Goal: Information Seeking & Learning: Learn about a topic

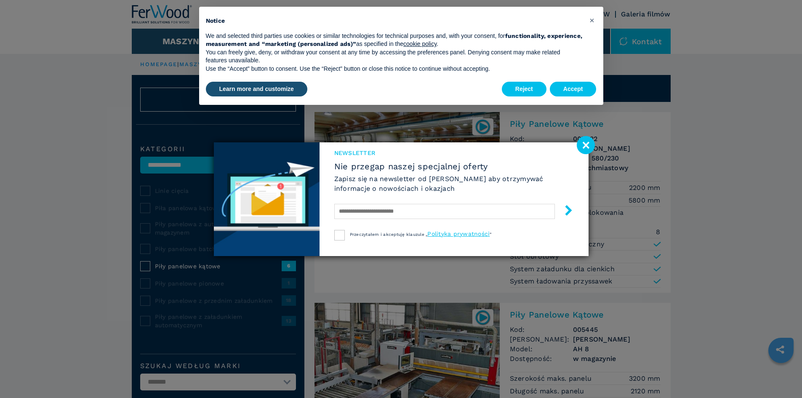
click at [588, 141] on image at bounding box center [586, 145] width 18 height 18
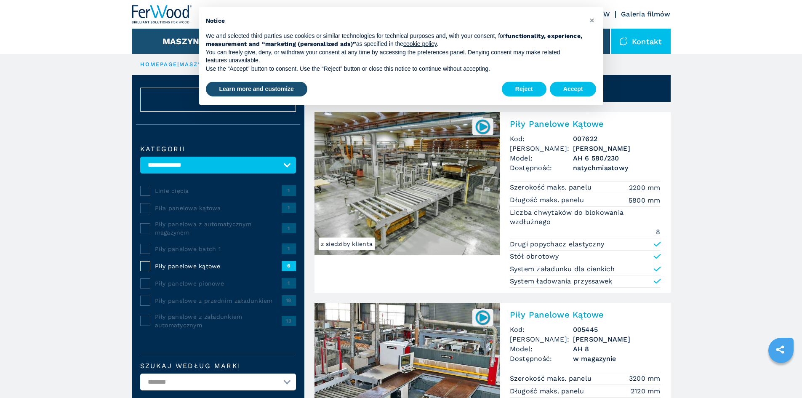
click at [386, 180] on img at bounding box center [407, 183] width 185 height 143
click at [481, 125] on img at bounding box center [483, 126] width 16 height 16
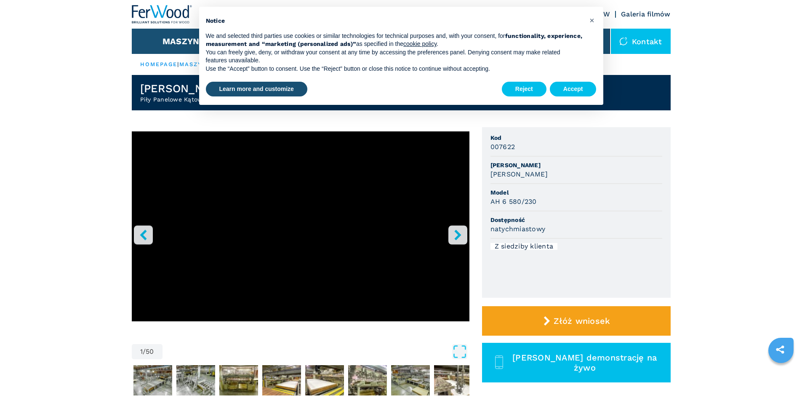
click at [457, 231] on icon "right-button" at bounding box center [458, 235] width 11 height 11
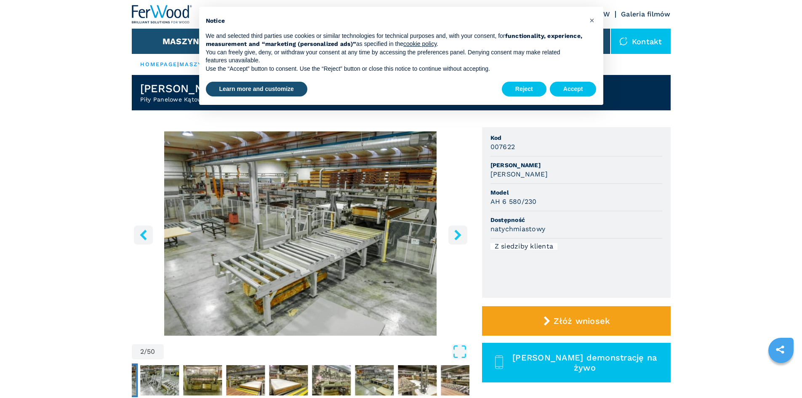
click at [456, 230] on icon "right-button" at bounding box center [457, 235] width 7 height 11
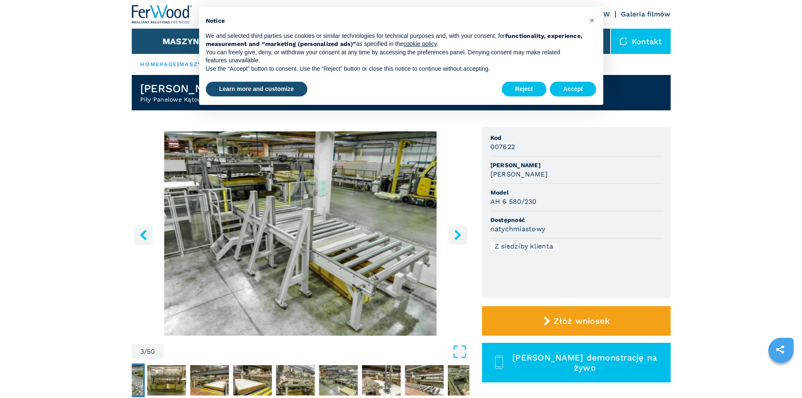
click at [456, 230] on icon "right-button" at bounding box center [457, 235] width 7 height 11
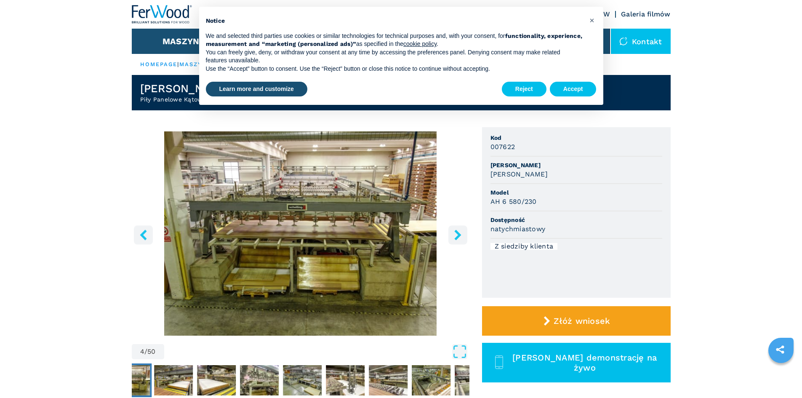
click at [456, 230] on icon "right-button" at bounding box center [457, 235] width 7 height 11
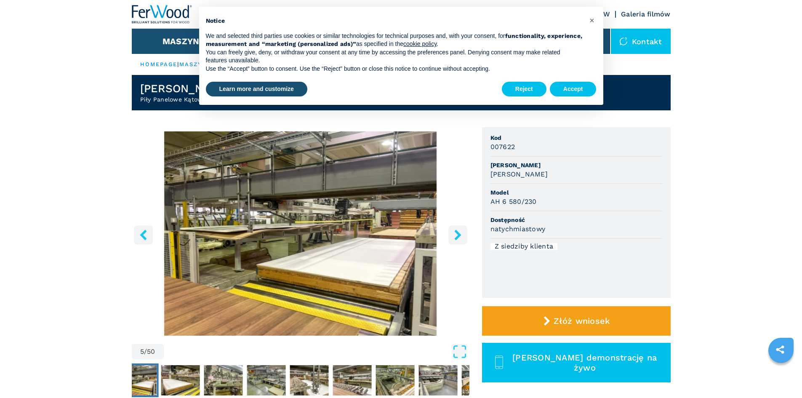
click at [456, 230] on icon "right-button" at bounding box center [458, 235] width 11 height 11
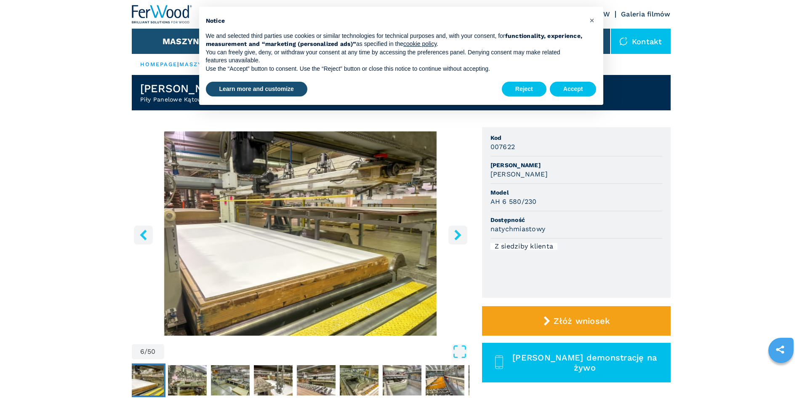
click at [456, 230] on icon "right-button" at bounding box center [458, 235] width 11 height 11
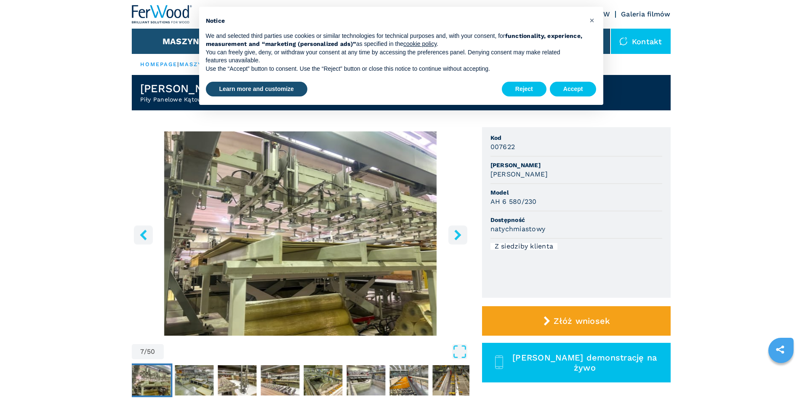
click at [456, 230] on icon "right-button" at bounding box center [458, 235] width 11 height 11
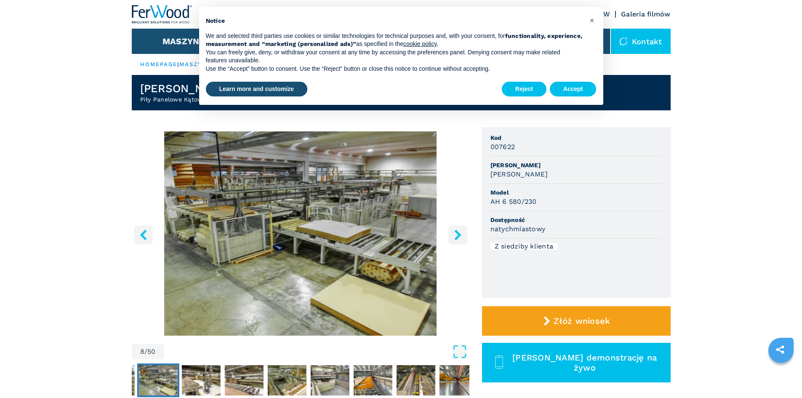
click at [456, 230] on icon "right-button" at bounding box center [458, 235] width 11 height 11
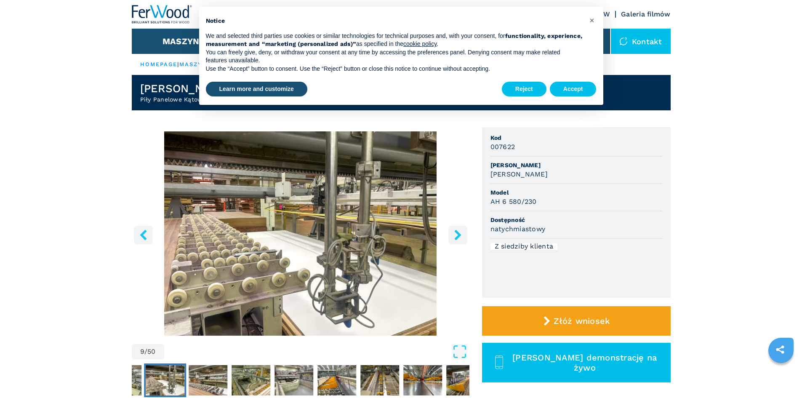
click at [457, 229] on button "right-button" at bounding box center [457, 234] width 19 height 19
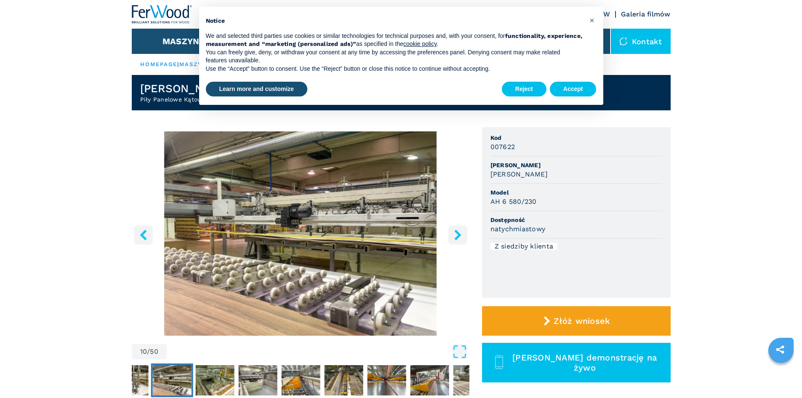
click at [457, 229] on button "right-button" at bounding box center [457, 234] width 19 height 19
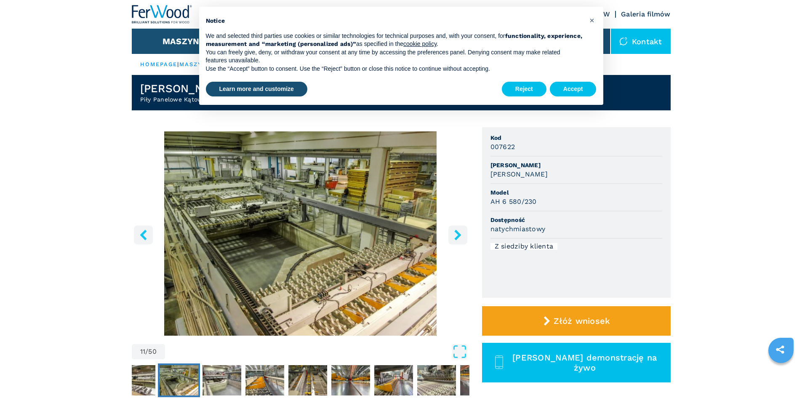
click at [457, 229] on button "right-button" at bounding box center [457, 234] width 19 height 19
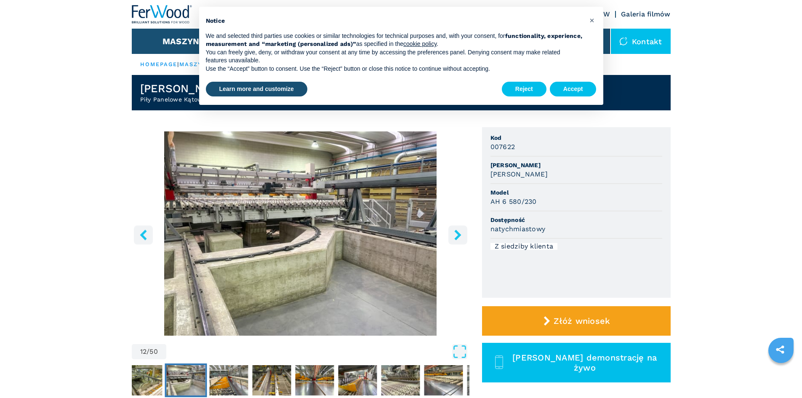
click at [457, 229] on button "right-button" at bounding box center [457, 234] width 19 height 19
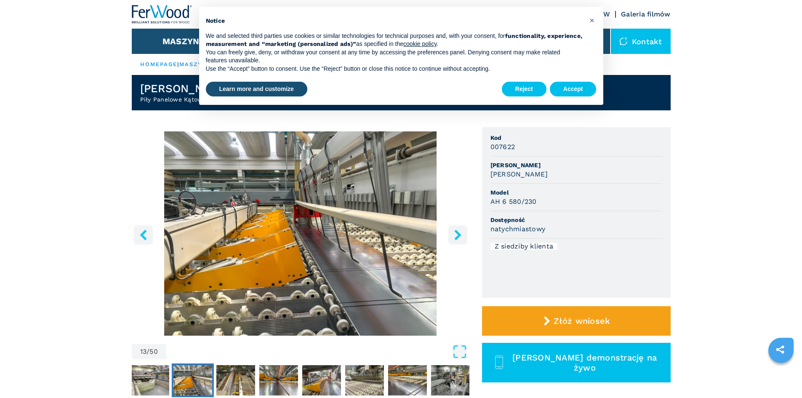
click at [457, 229] on button "right-button" at bounding box center [457, 234] width 19 height 19
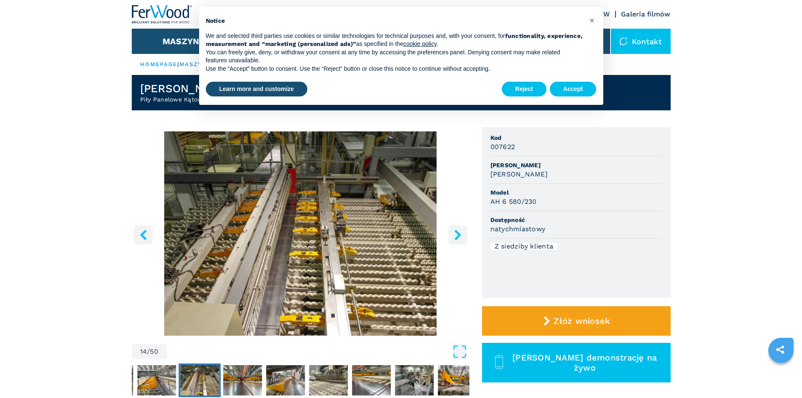
click at [457, 229] on button "right-button" at bounding box center [457, 234] width 19 height 19
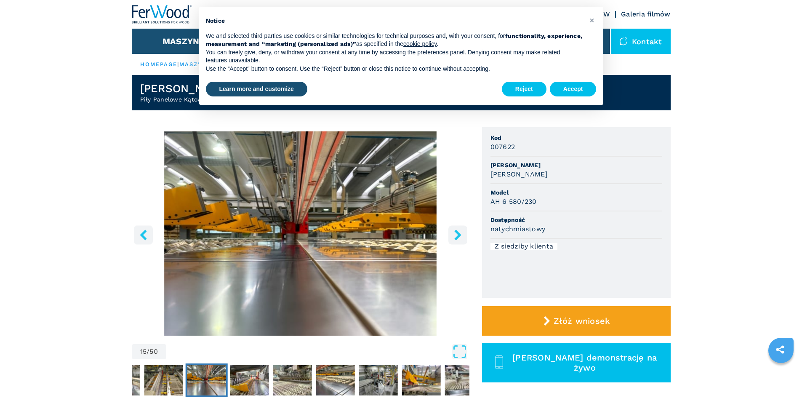
click at [457, 229] on button "right-button" at bounding box center [457, 234] width 19 height 19
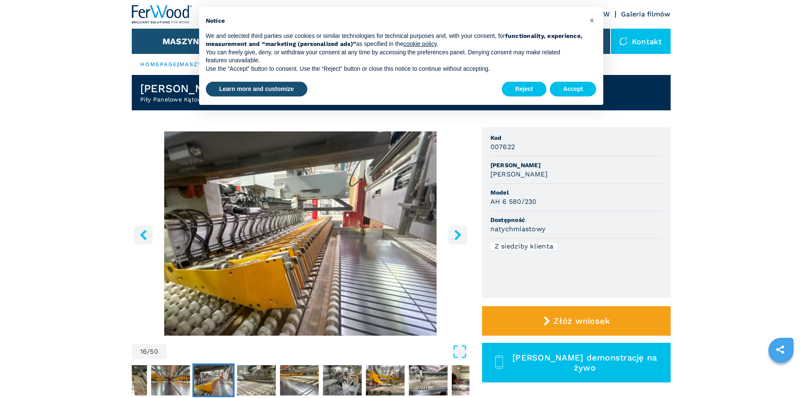
click at [457, 229] on button "right-button" at bounding box center [457, 234] width 19 height 19
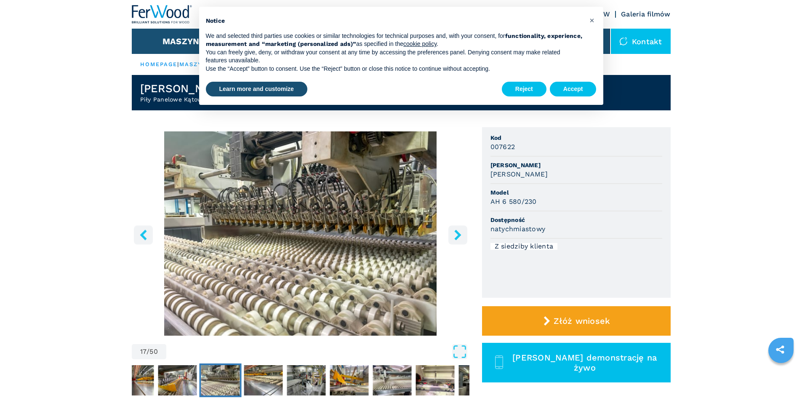
click at [457, 229] on button "right-button" at bounding box center [457, 234] width 19 height 19
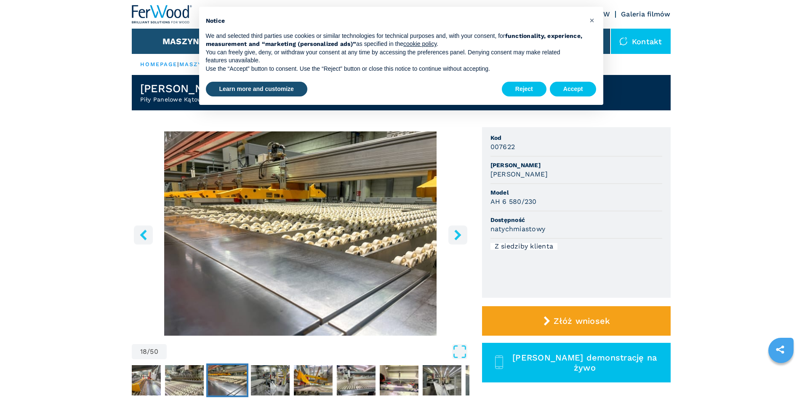
click at [457, 229] on button "right-button" at bounding box center [457, 234] width 19 height 19
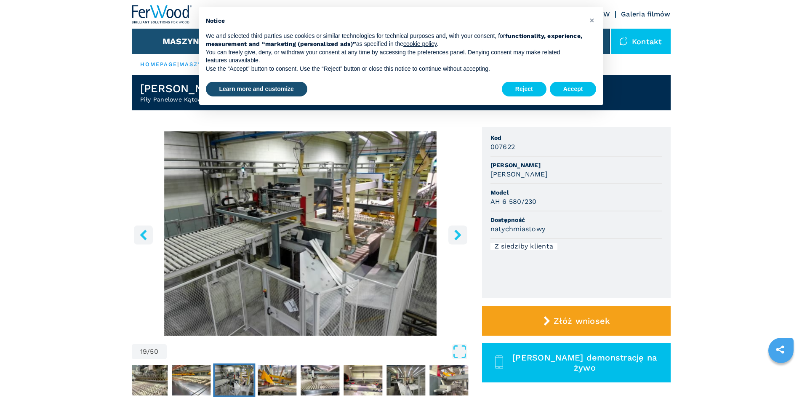
click at [457, 229] on button "right-button" at bounding box center [457, 234] width 19 height 19
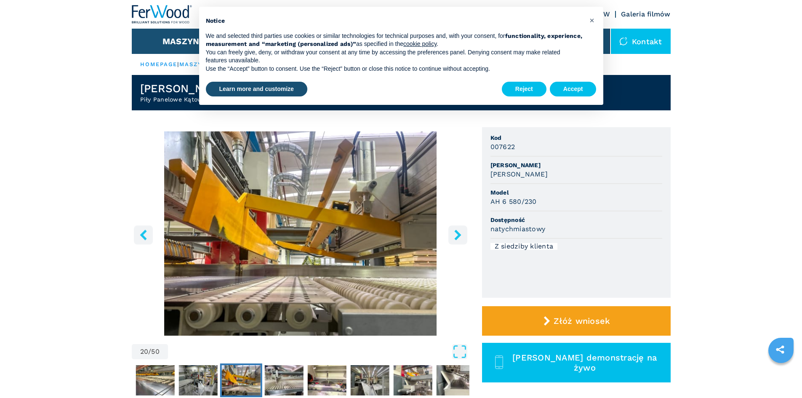
click at [458, 230] on icon "right-button" at bounding box center [458, 235] width 11 height 11
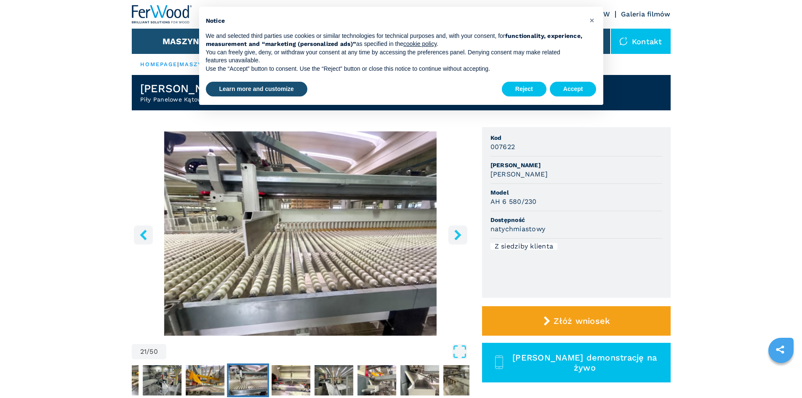
click at [458, 230] on icon "right-button" at bounding box center [458, 235] width 11 height 11
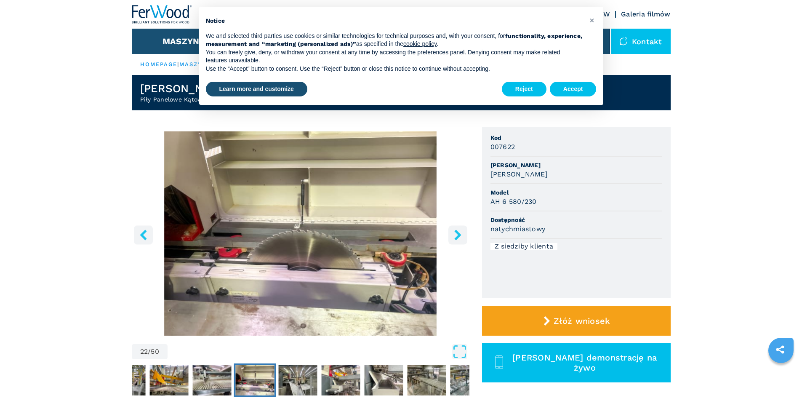
click at [458, 230] on icon "right-button" at bounding box center [458, 235] width 11 height 11
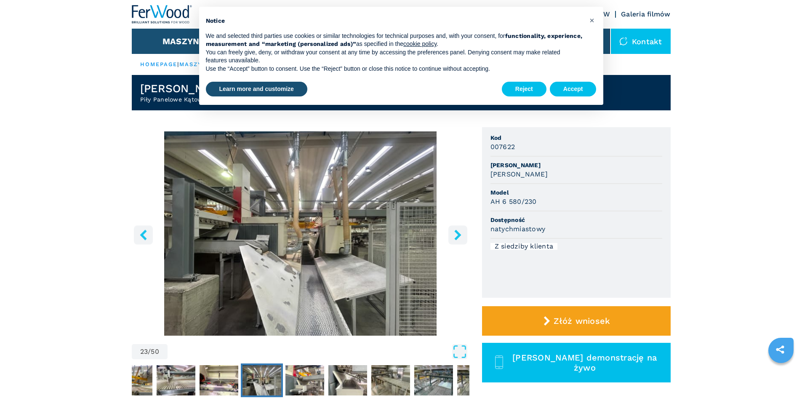
click at [458, 230] on icon "right-button" at bounding box center [458, 235] width 11 height 11
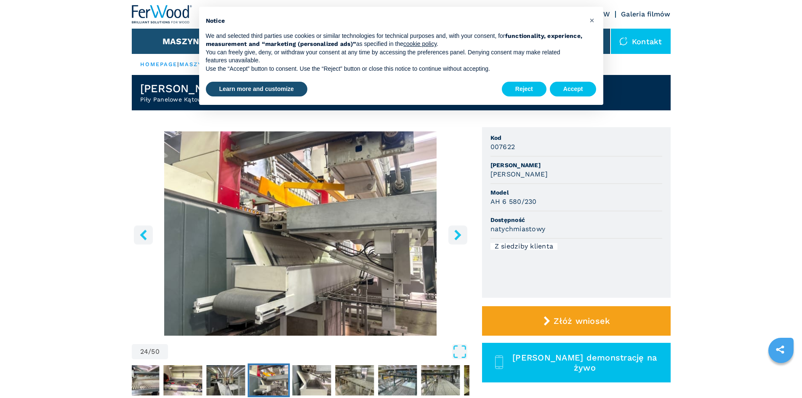
click at [458, 230] on icon "right-button" at bounding box center [458, 235] width 11 height 11
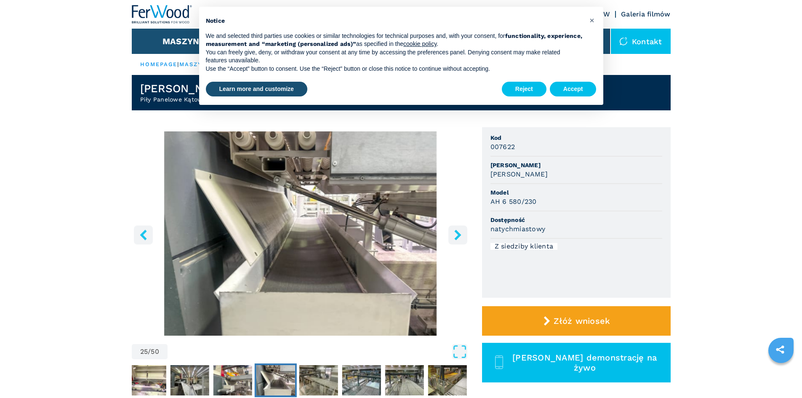
click at [458, 230] on icon "right-button" at bounding box center [458, 235] width 11 height 11
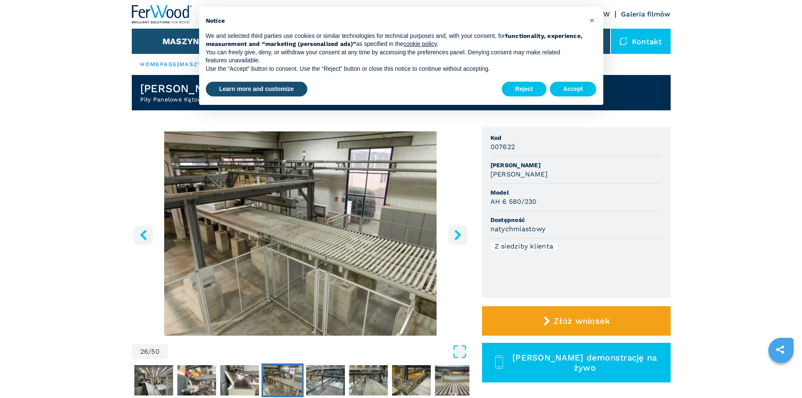
click at [458, 230] on icon "right-button" at bounding box center [458, 235] width 11 height 11
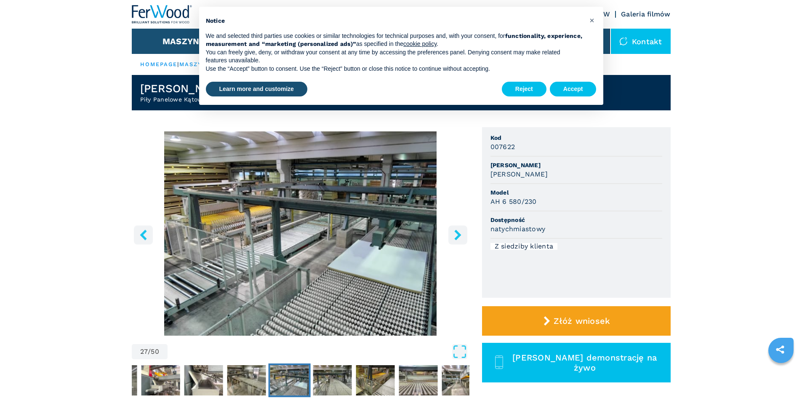
click at [458, 230] on icon "right-button" at bounding box center [458, 235] width 11 height 11
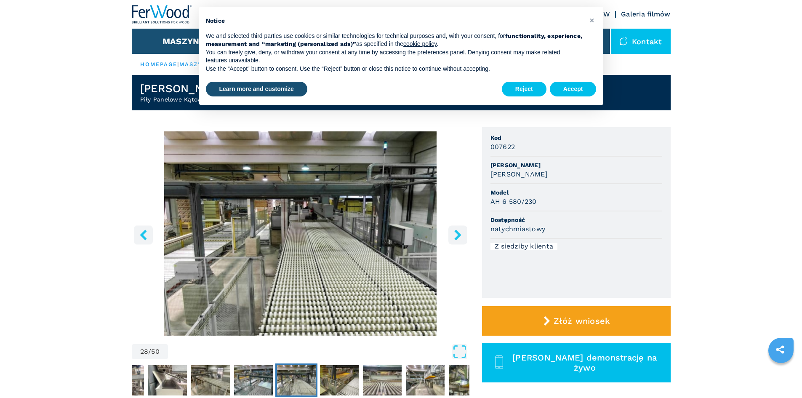
click at [458, 230] on icon "right-button" at bounding box center [458, 235] width 11 height 11
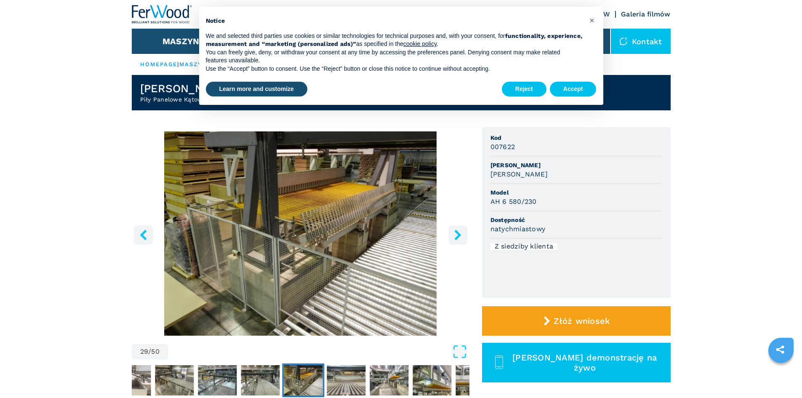
click at [458, 230] on icon "right-button" at bounding box center [458, 235] width 11 height 11
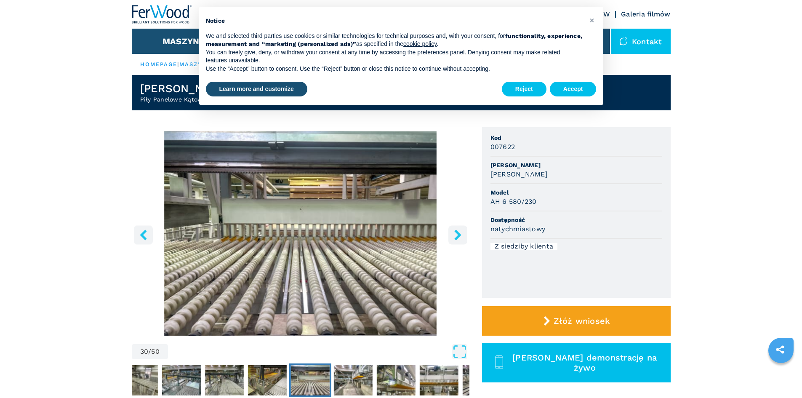
click at [458, 230] on icon "right-button" at bounding box center [458, 235] width 11 height 11
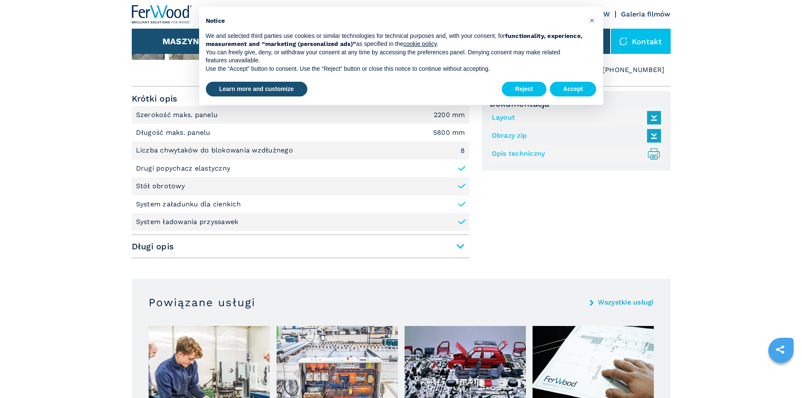
scroll to position [337, 0]
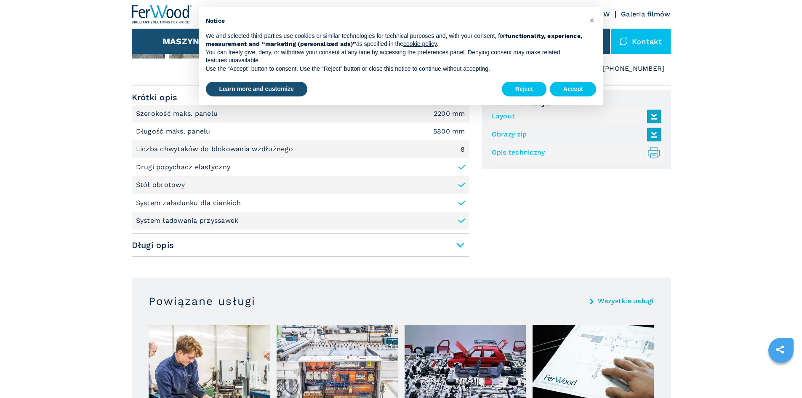
click at [461, 244] on span "Długi opis" at bounding box center [301, 245] width 338 height 15
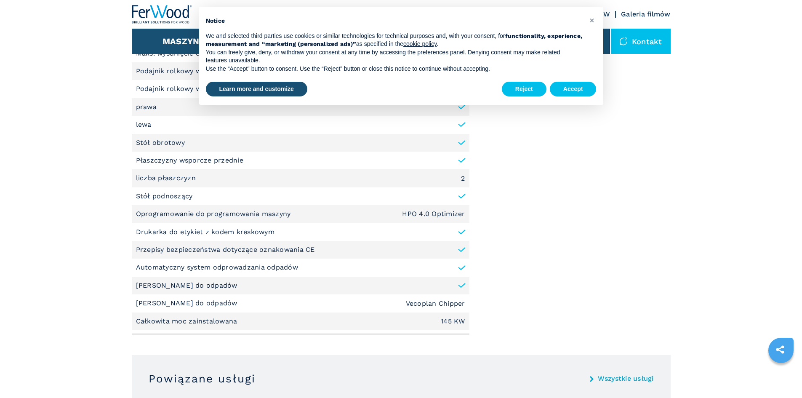
scroll to position [547, 0]
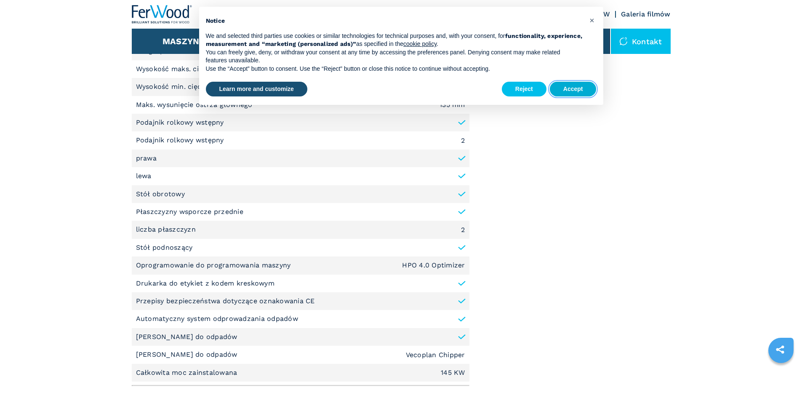
click at [574, 89] on button "Accept" at bounding box center [573, 89] width 47 height 15
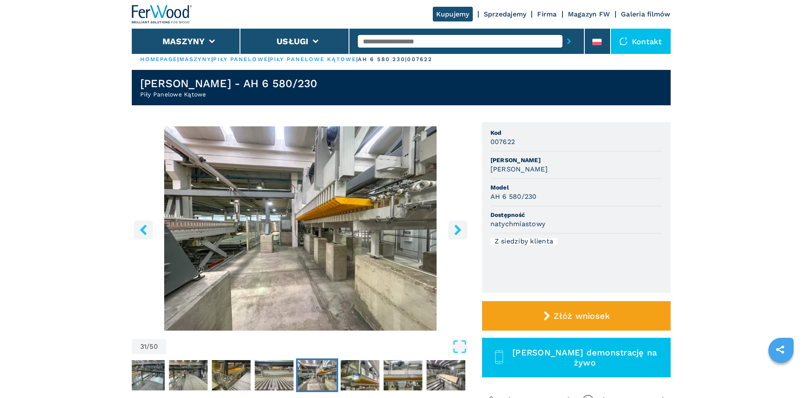
scroll to position [0, 0]
